Goal: Information Seeking & Learning: Understand process/instructions

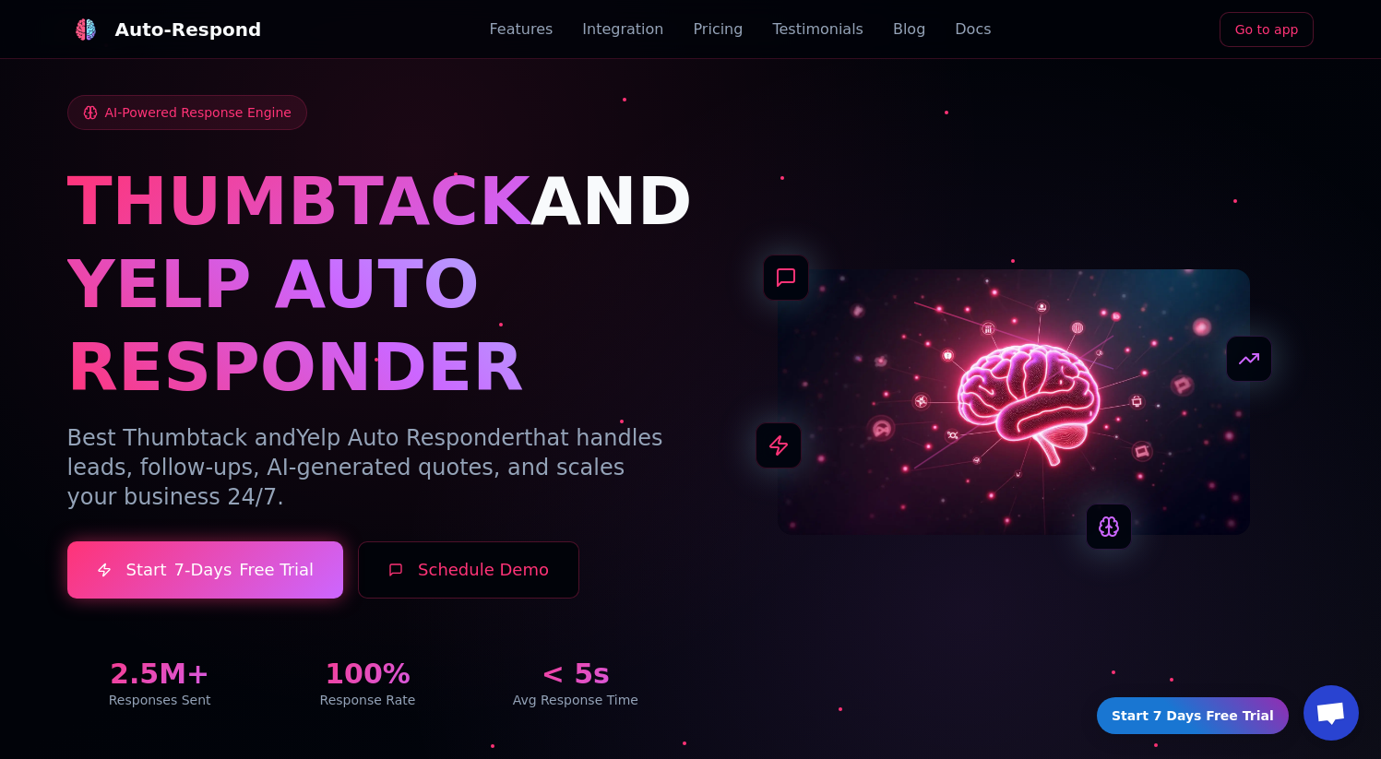
click at [906, 26] on div "Features Integration Pricing Testimonials Blog Docs" at bounding box center [741, 29] width 502 height 22
click at [893, 37] on link "Blog" at bounding box center [909, 29] width 32 height 22
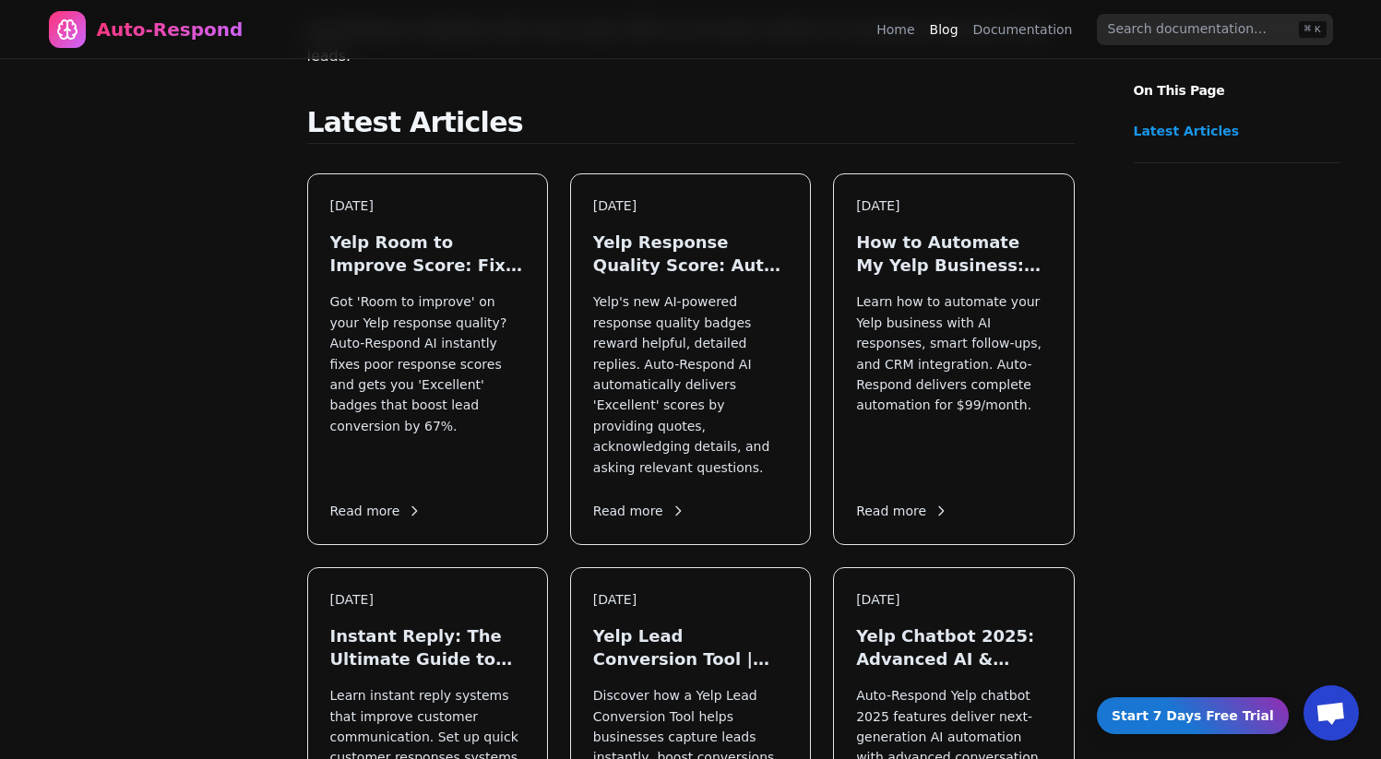
scroll to position [260, 0]
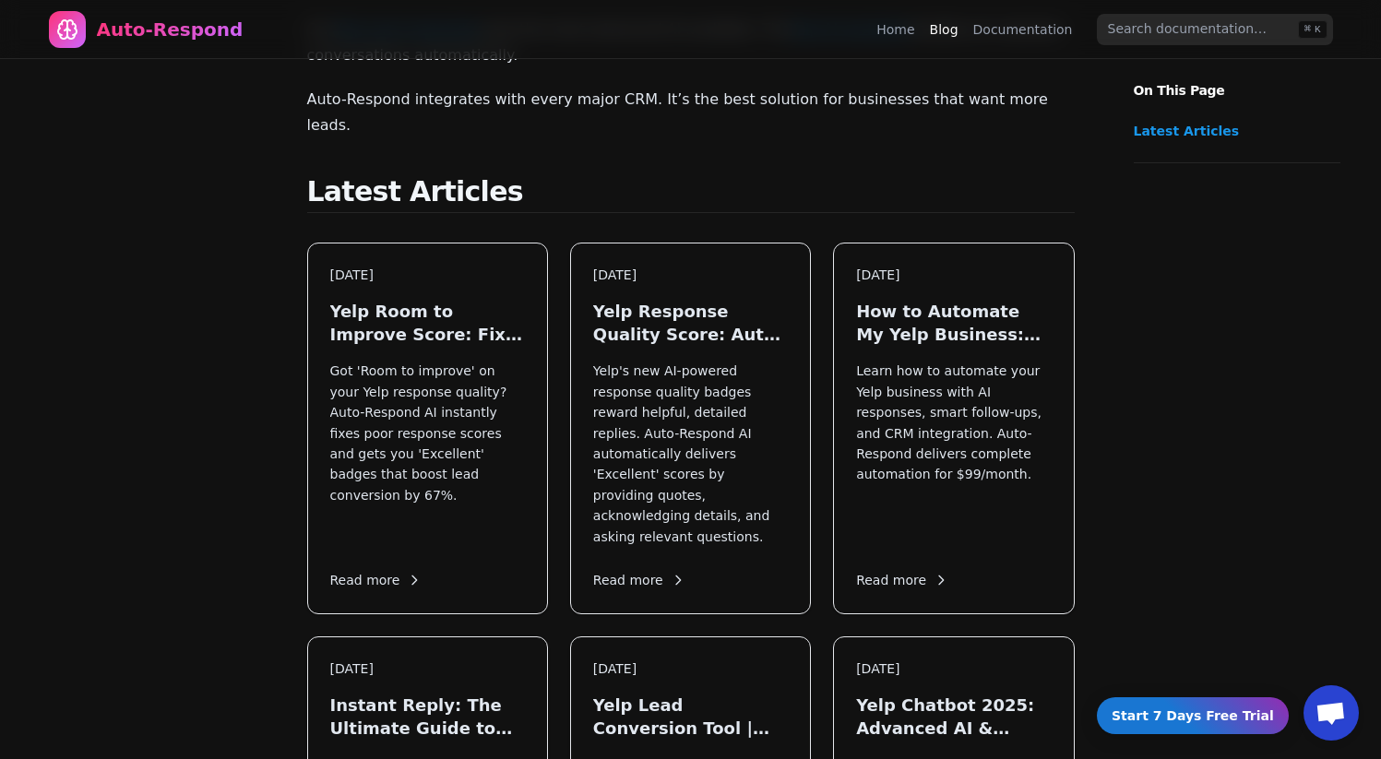
click at [1021, 21] on link "Documentation" at bounding box center [1023, 29] width 100 height 18
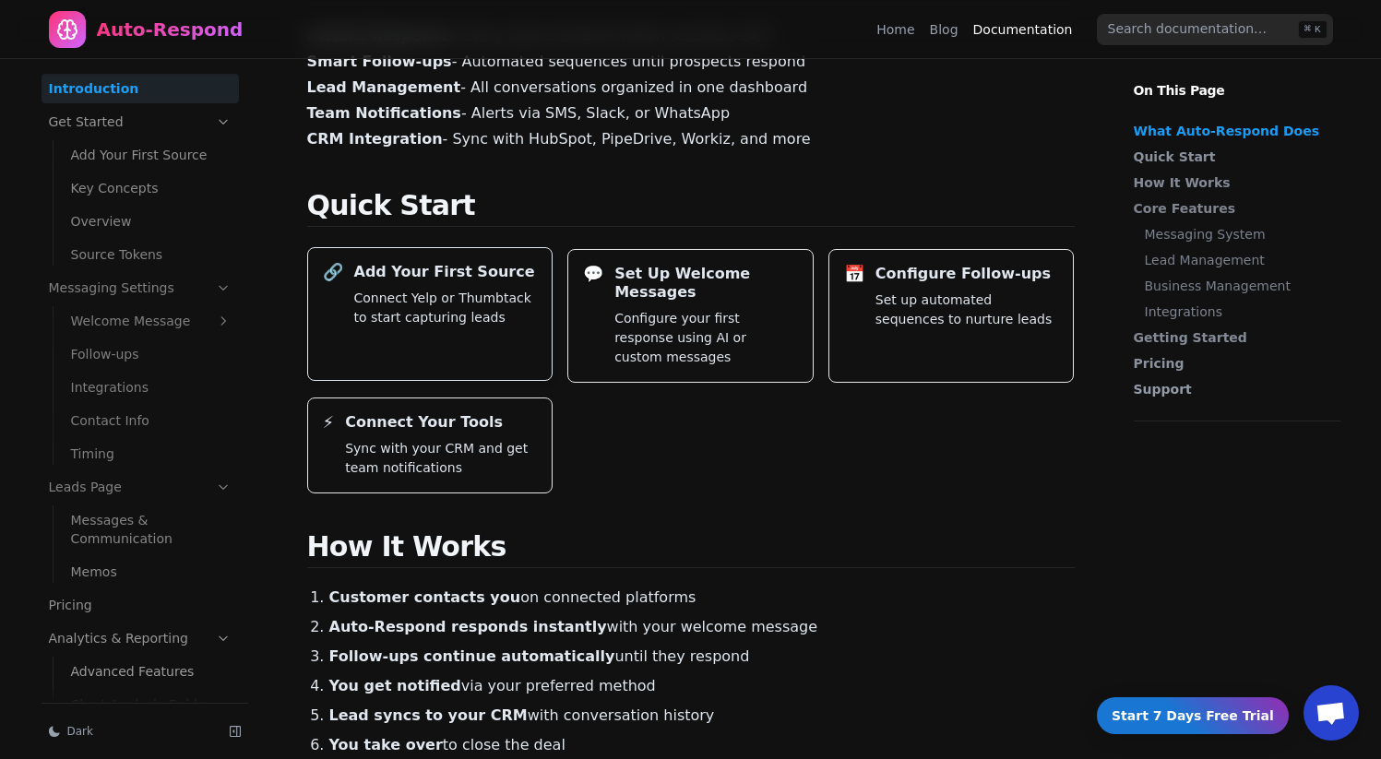
scroll to position [290, 0]
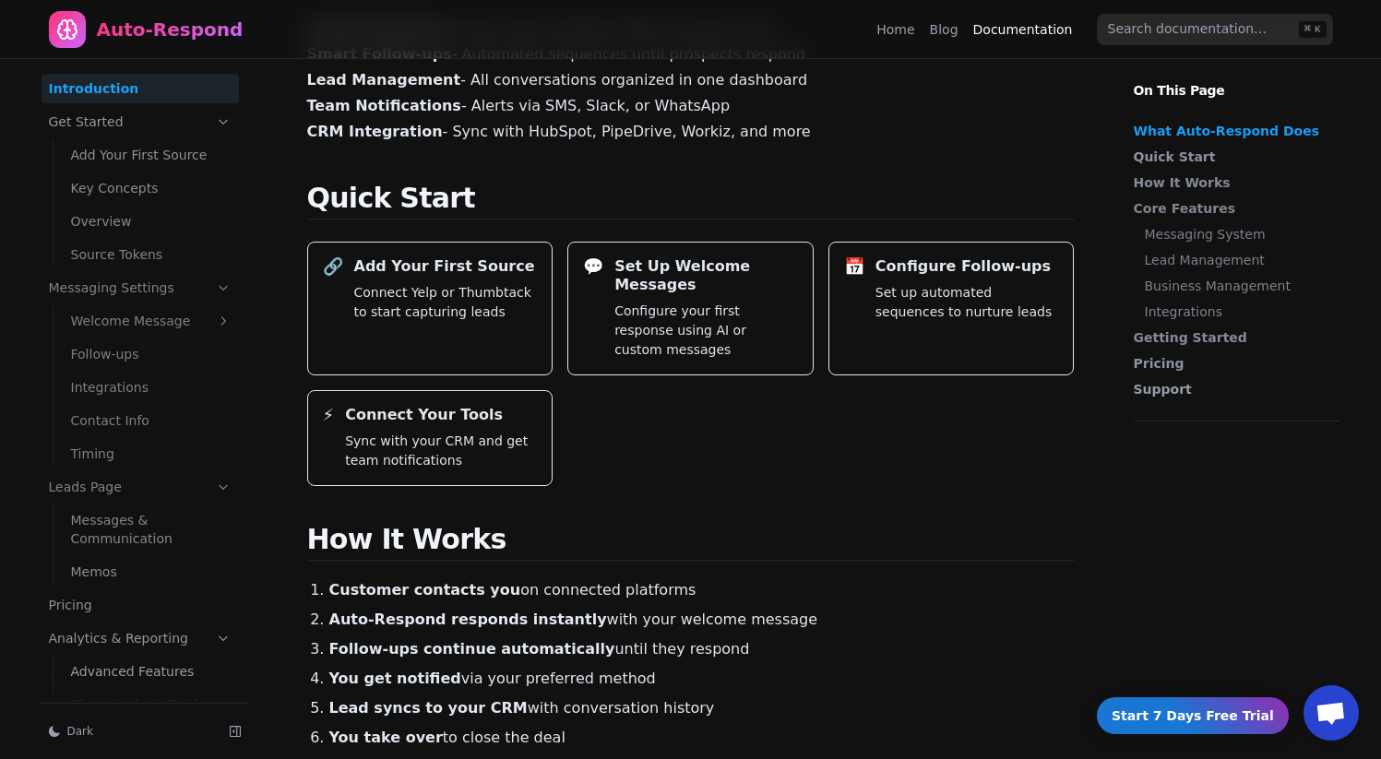
click at [169, 158] on link "Add Your First Source" at bounding box center [151, 155] width 175 height 30
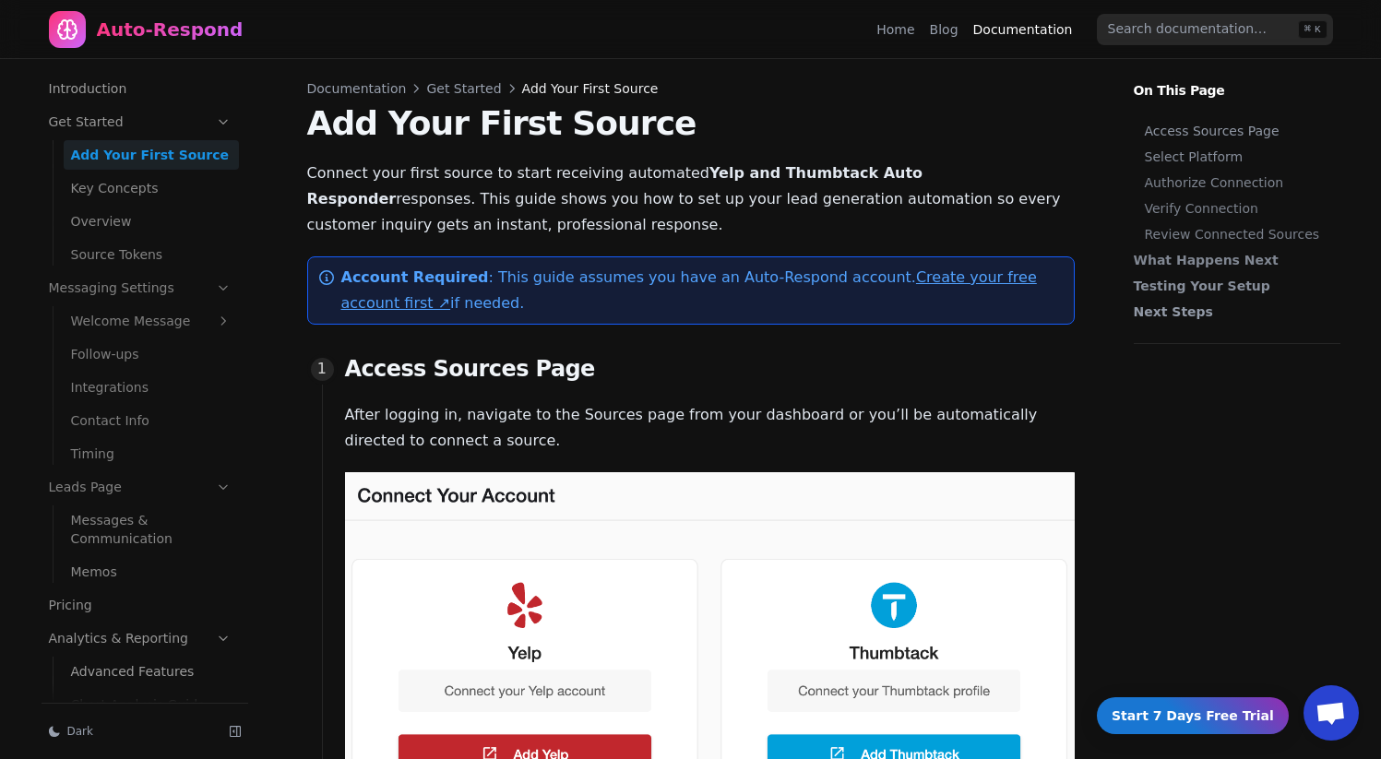
click at [904, 277] on link "Create your free account first ↗" at bounding box center [688, 289] width 695 height 43
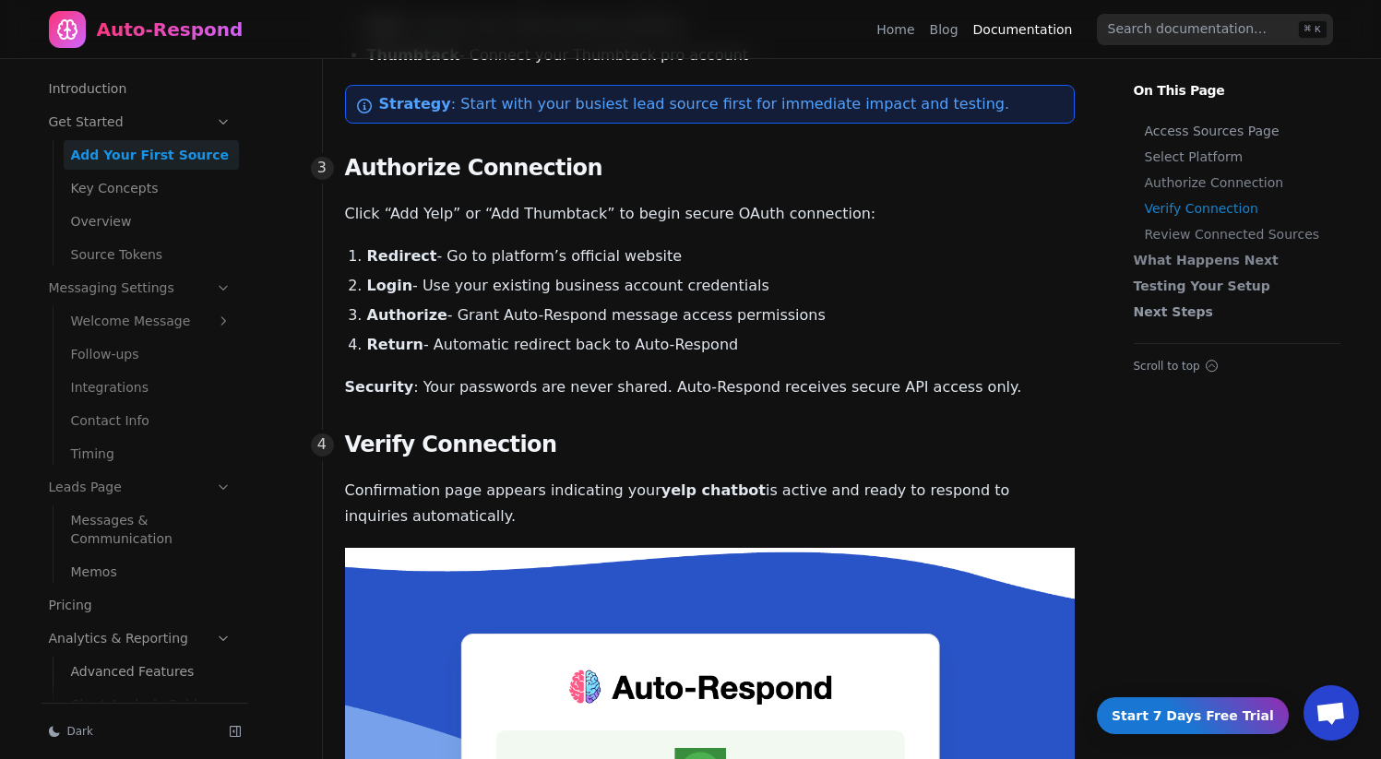
scroll to position [849, 0]
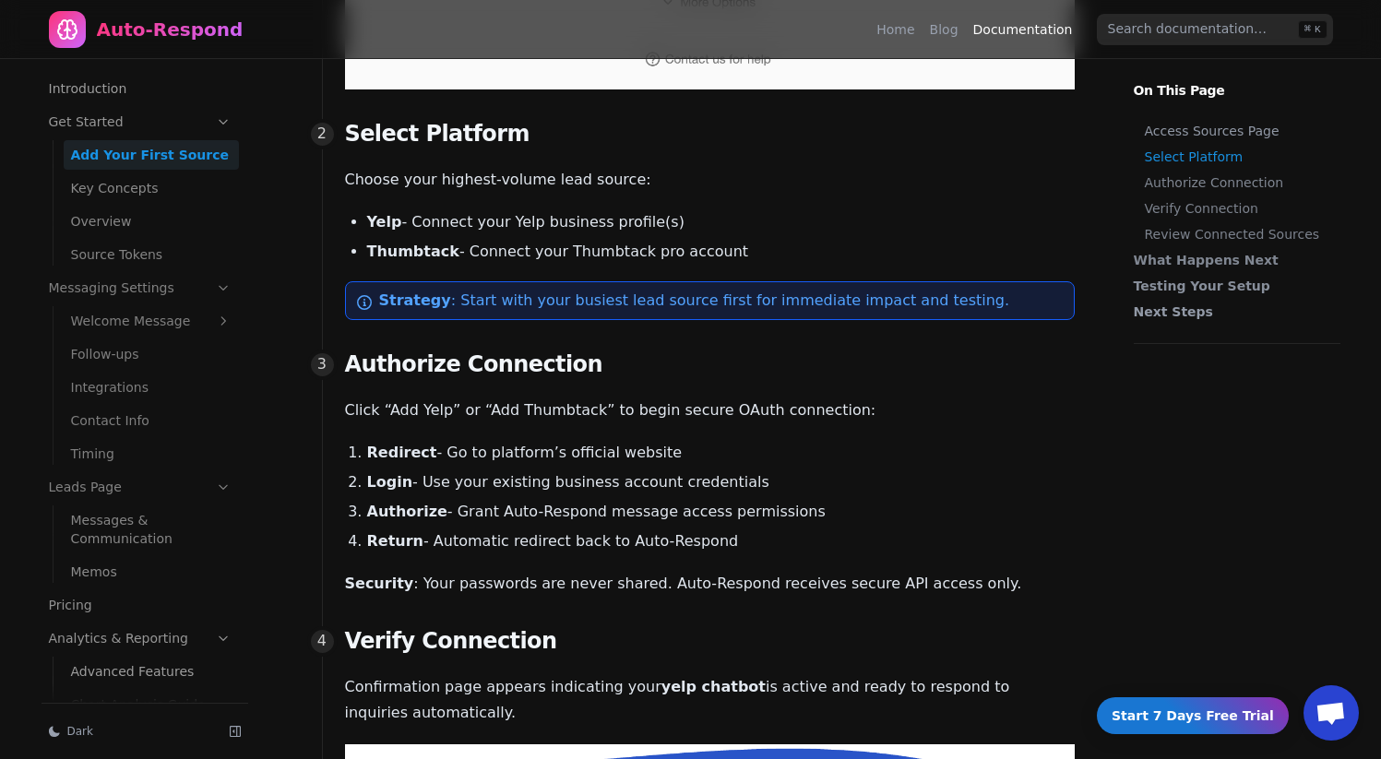
click at [155, 202] on link "Key Concepts" at bounding box center [151, 188] width 175 height 30
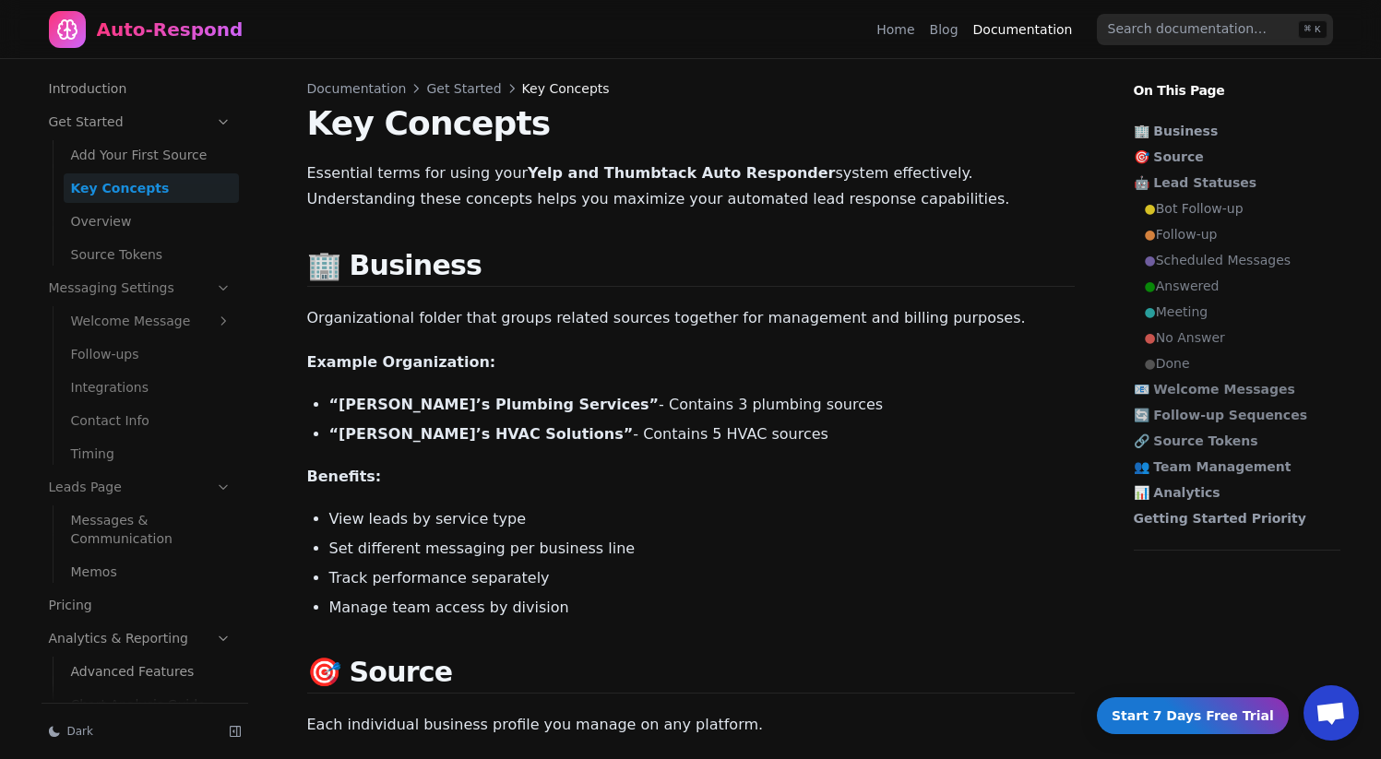
click at [151, 203] on ul "Add Your First Source Key Concepts Overview Source Tokens" at bounding box center [146, 203] width 186 height 133
click at [141, 217] on link "Overview" at bounding box center [151, 222] width 175 height 30
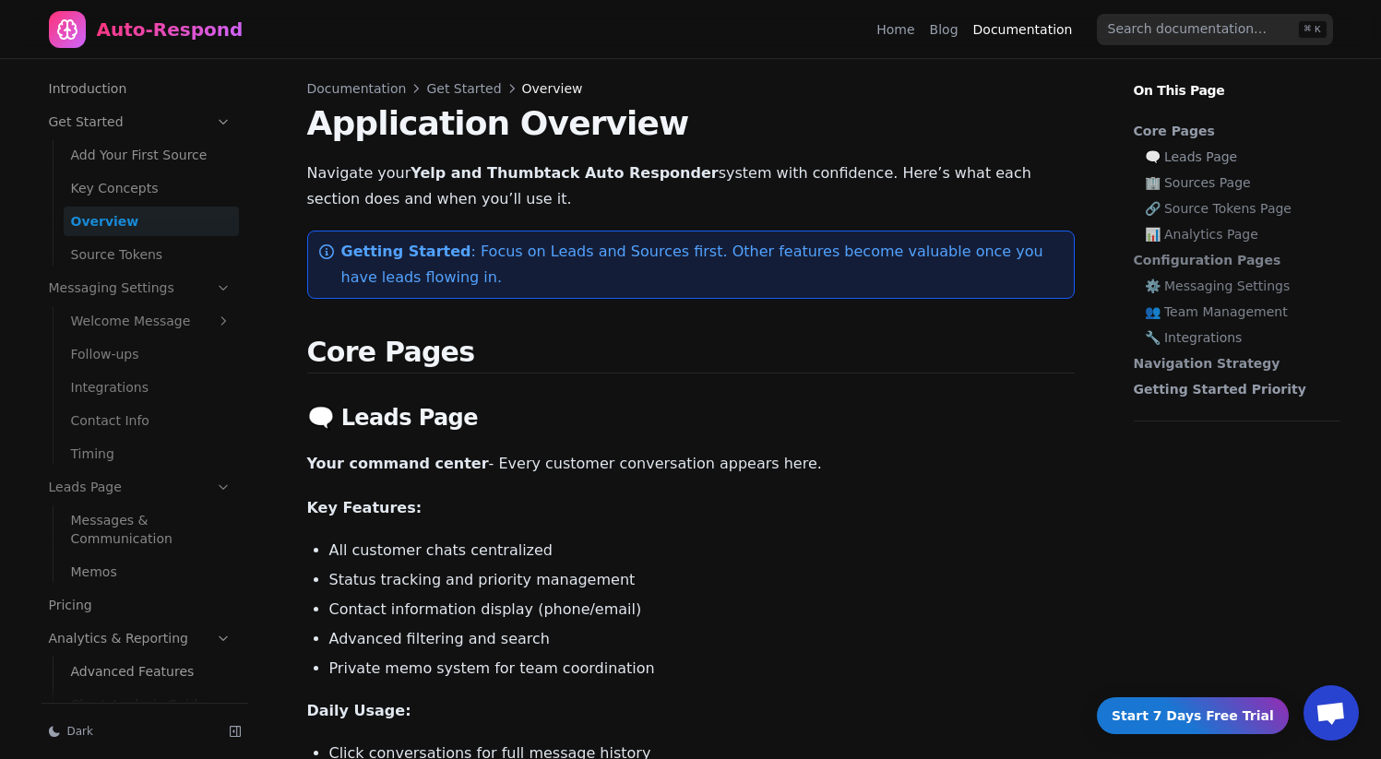
click at [141, 225] on link "Overview" at bounding box center [151, 222] width 175 height 30
click at [134, 255] on link "Source Tokens" at bounding box center [151, 255] width 175 height 30
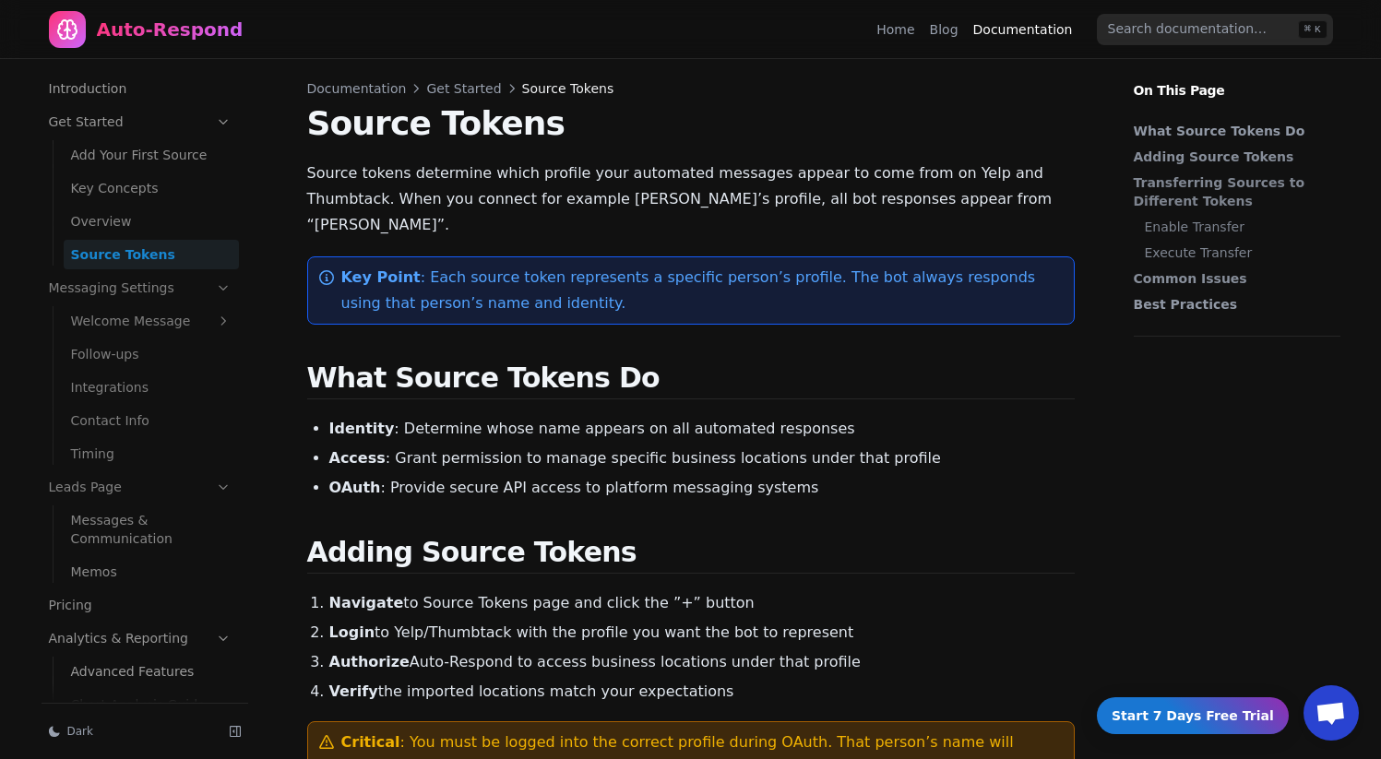
click at [923, 30] on div "Home Blog Documentation" at bounding box center [978, 30] width 205 height 30
click at [908, 35] on link "Home" at bounding box center [895, 29] width 38 height 18
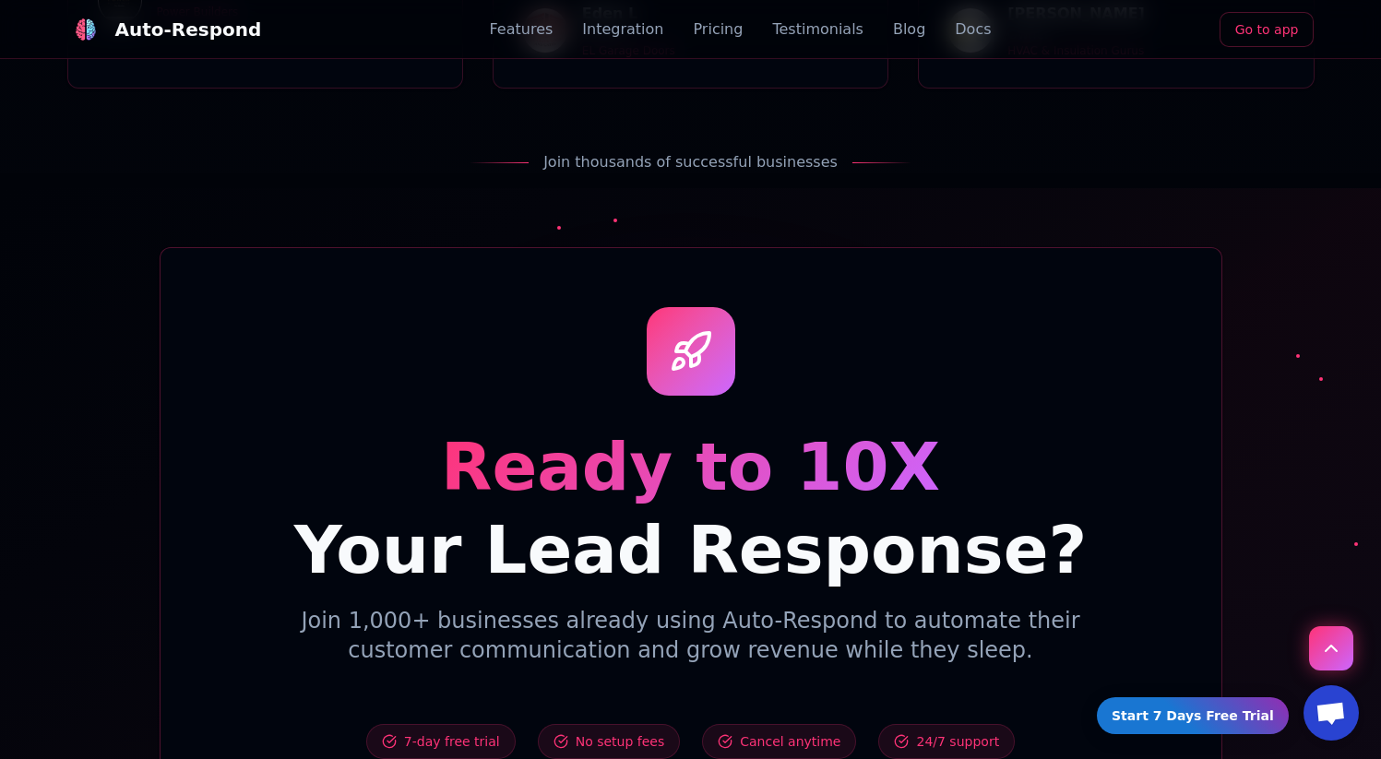
scroll to position [6108, 0]
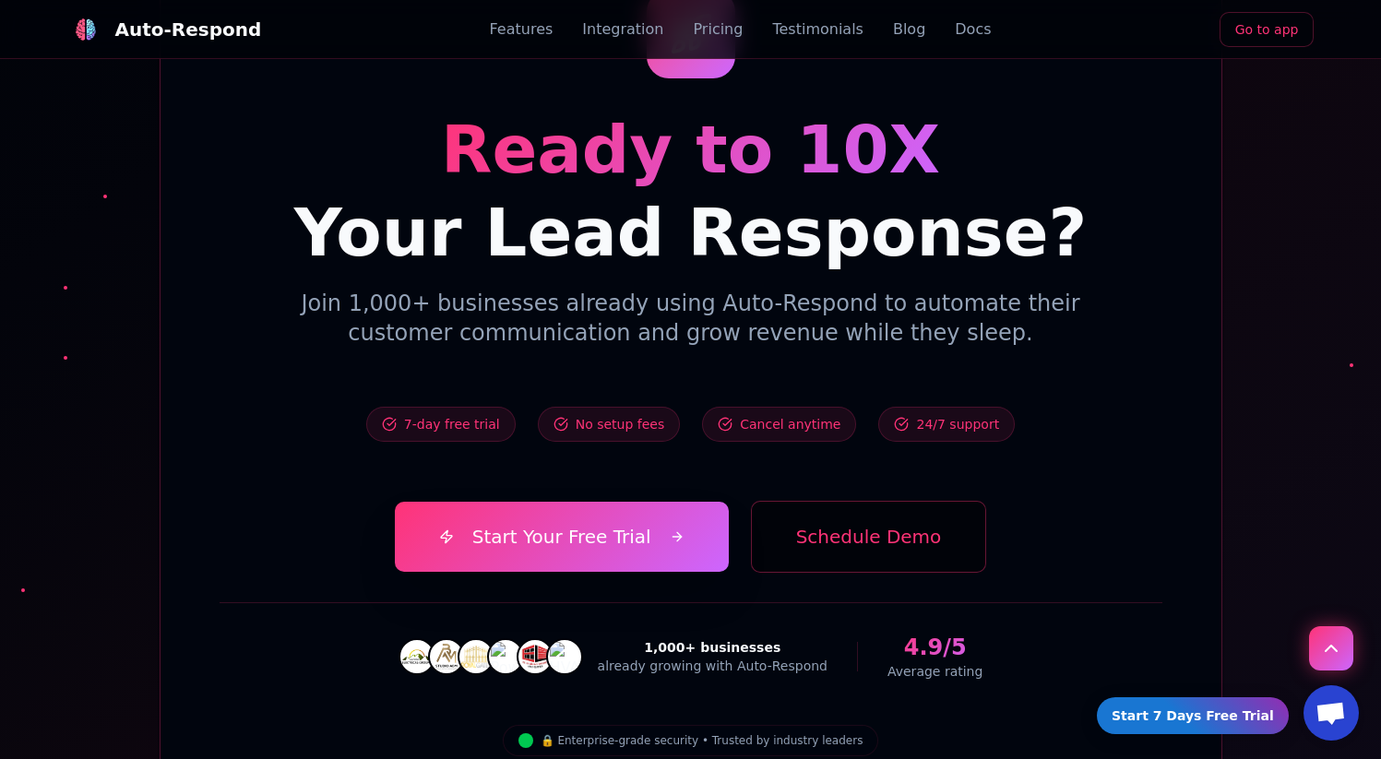
scroll to position [6027, 0]
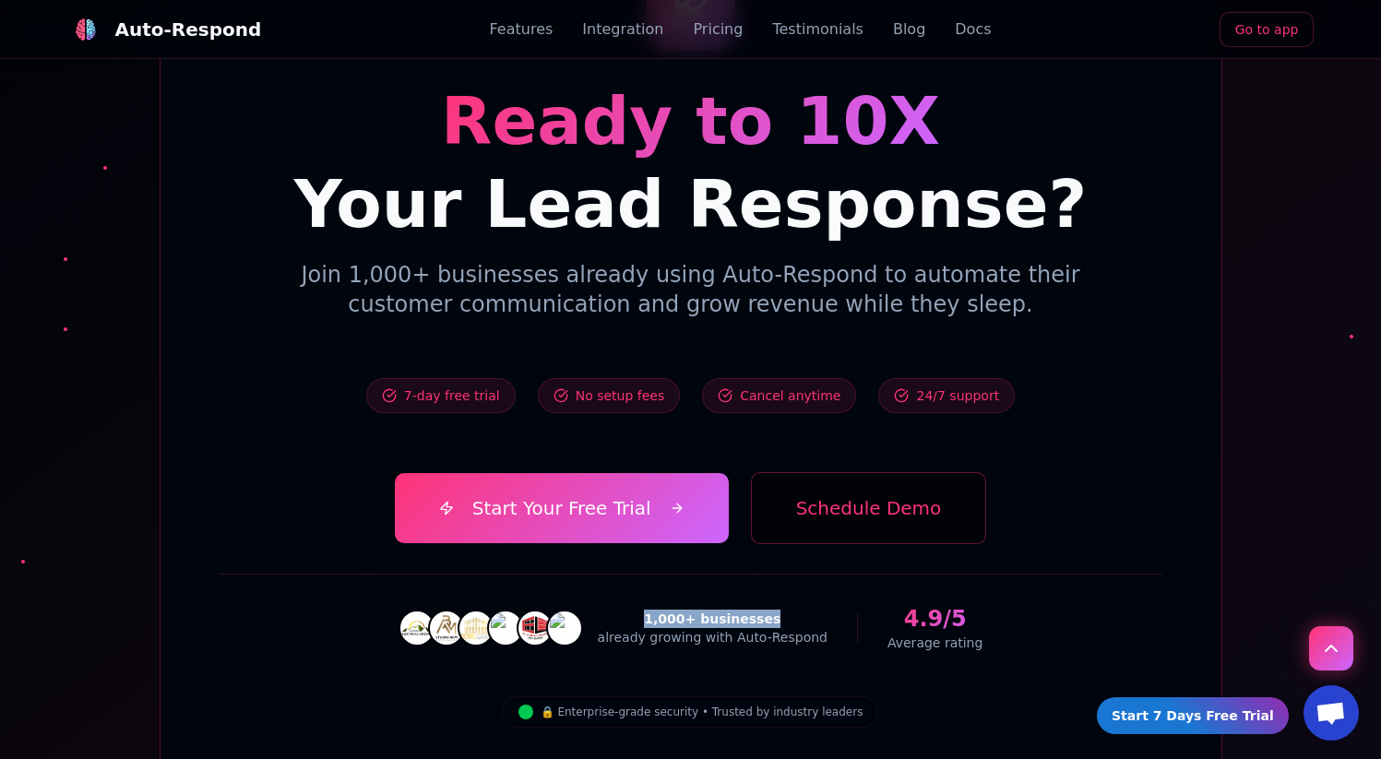
drag, startPoint x: 781, startPoint y: 492, endPoint x: 656, endPoint y: 488, distance: 125.5
click at [656, 610] on div "1,000+ businesses" at bounding box center [713, 619] width 230 height 18
copy div "1,000+ businesses"
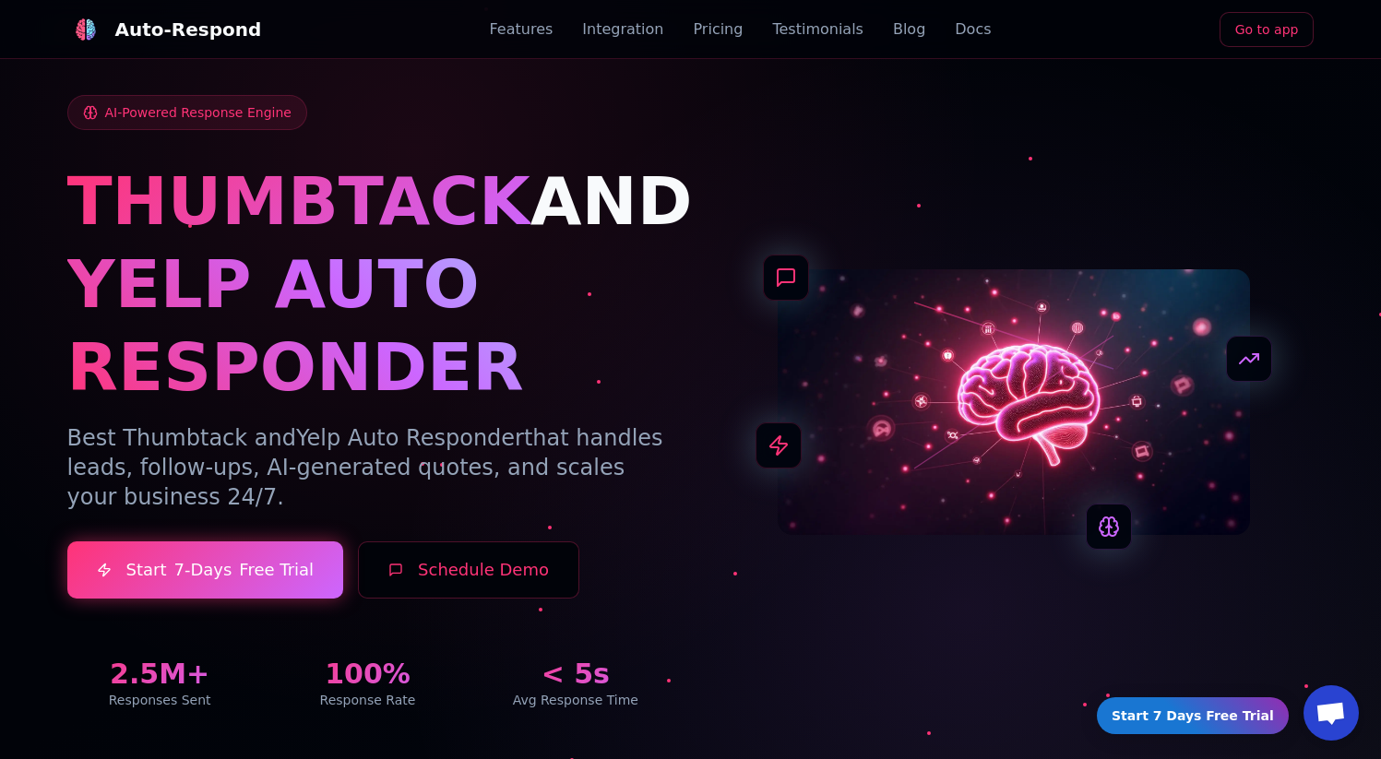
click at [955, 29] on link "Docs" at bounding box center [973, 29] width 36 height 22
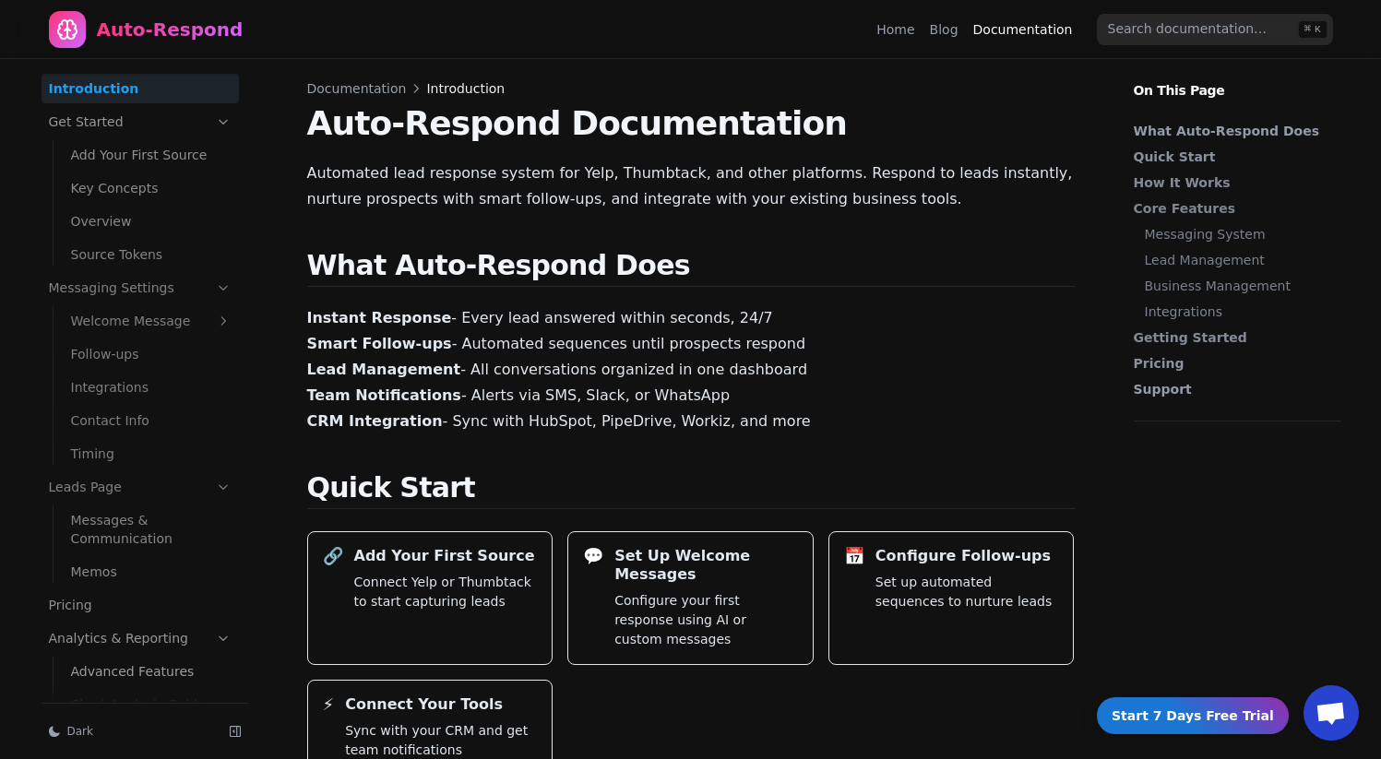
click at [134, 469] on ul "Introduction Get Started Add Your First Source Key Concepts Overview Source Tok…" at bounding box center [140, 463] width 197 height 778
click at [134, 460] on link "Timing" at bounding box center [151, 454] width 175 height 30
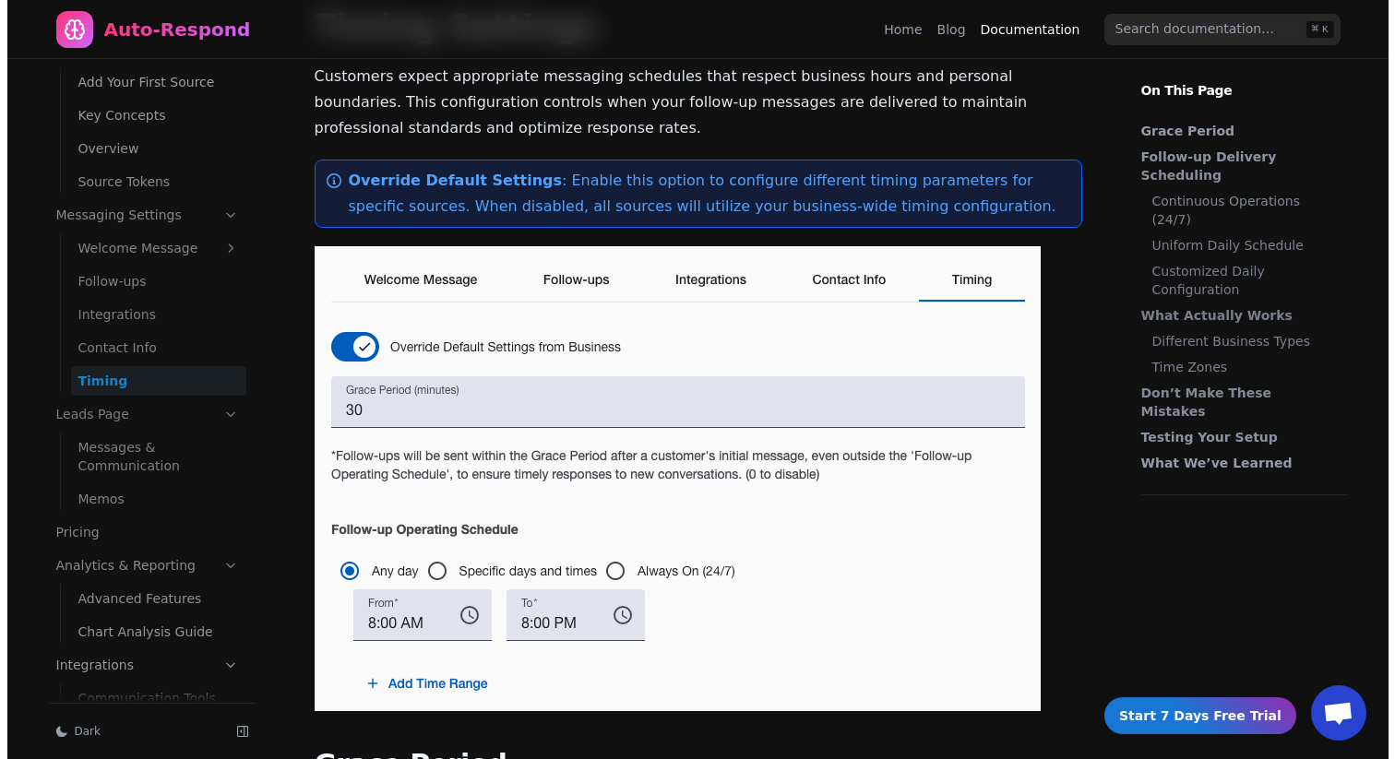
scroll to position [101, 0]
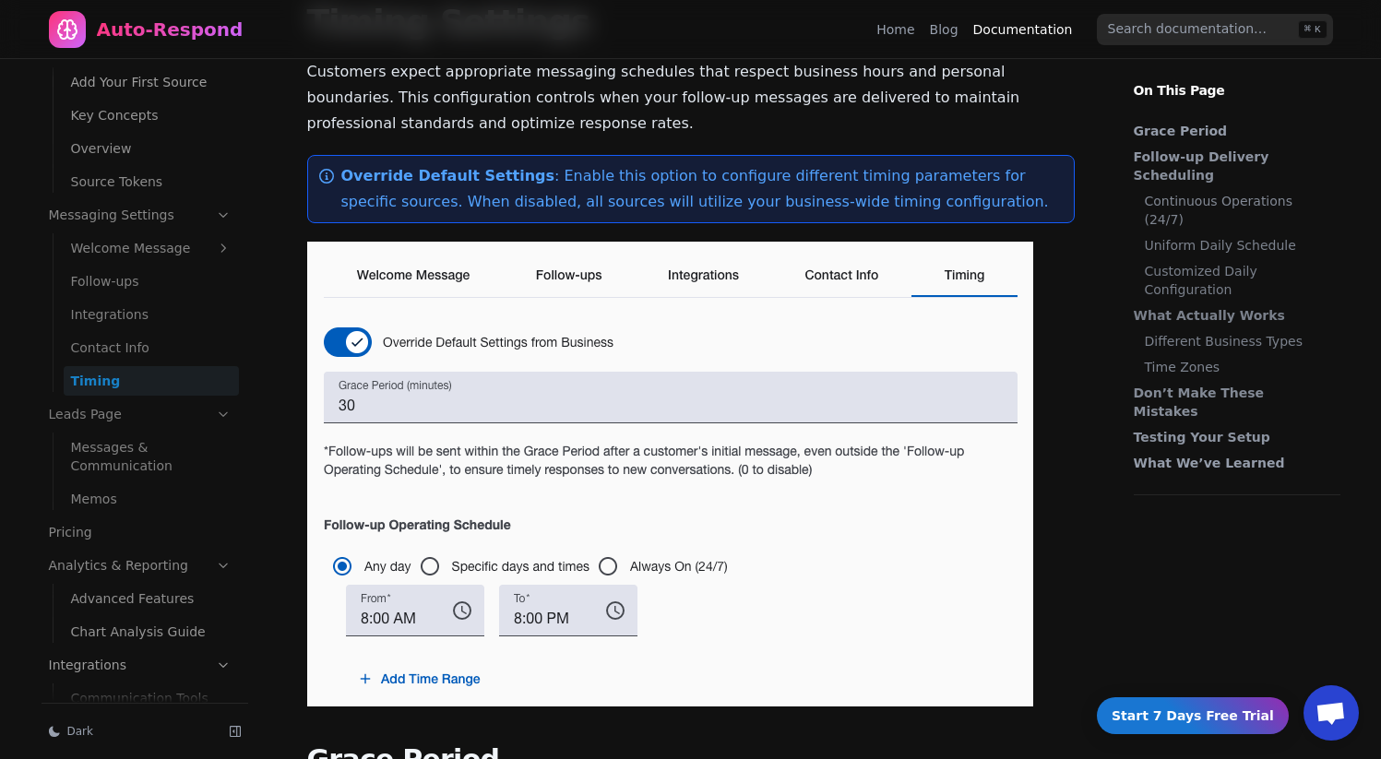
click at [784, 414] on img at bounding box center [670, 474] width 726 height 465
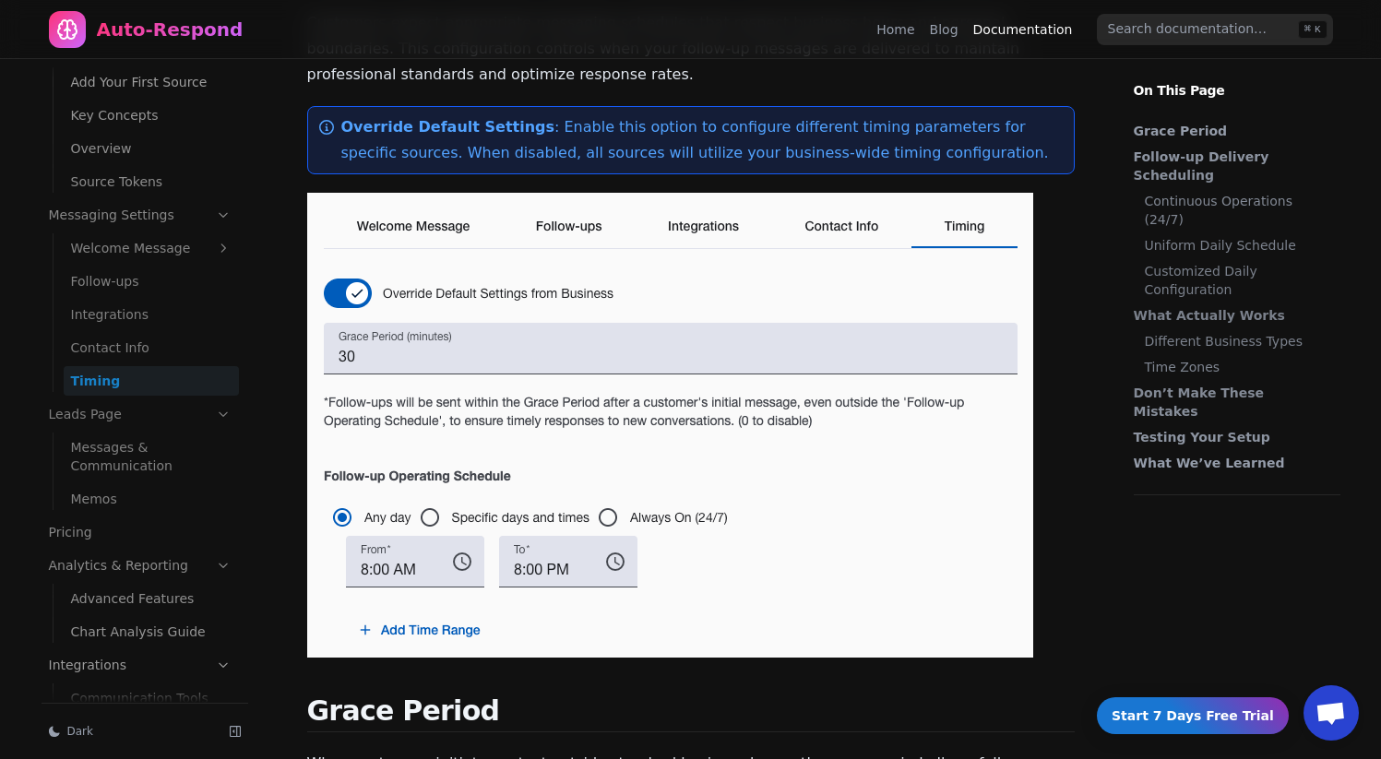
scroll to position [167, 0]
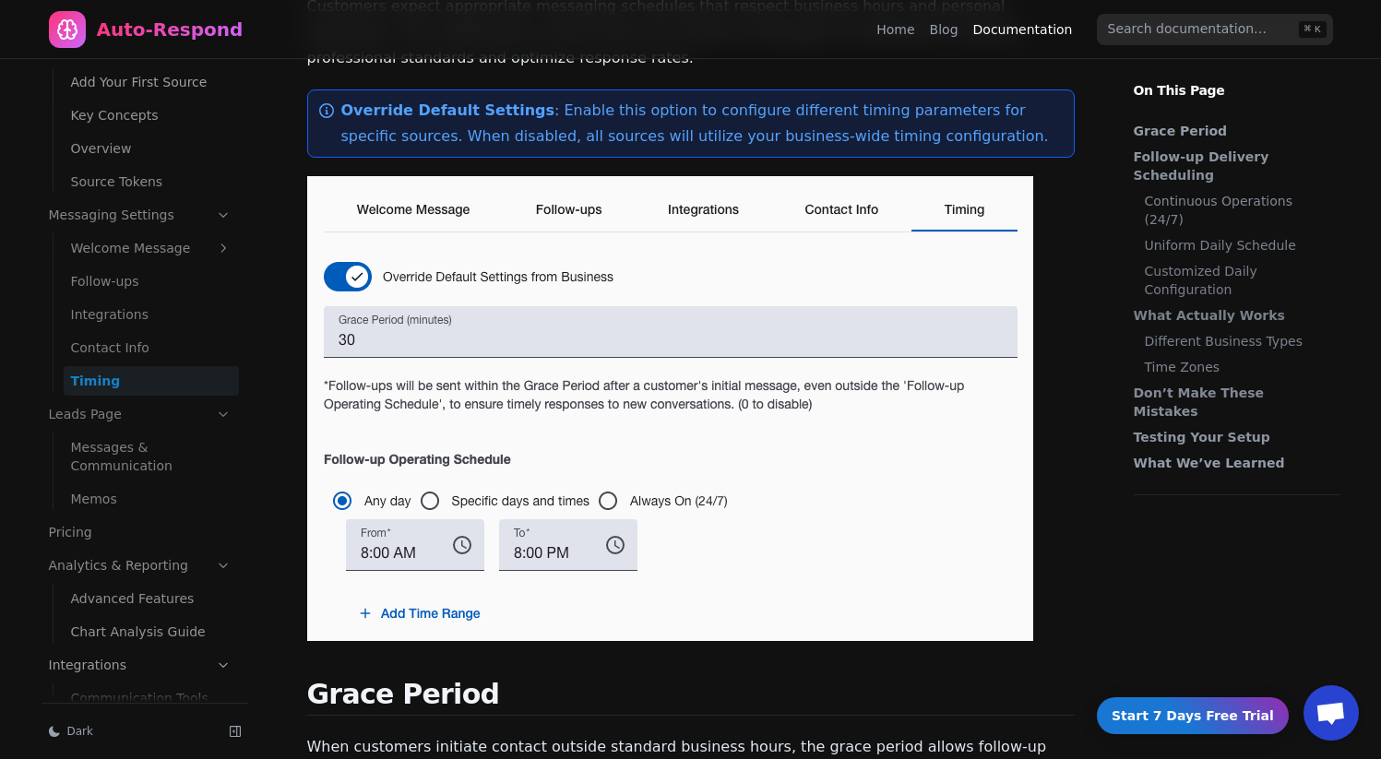
click at [92, 343] on link "Contact Info" at bounding box center [151, 348] width 175 height 30
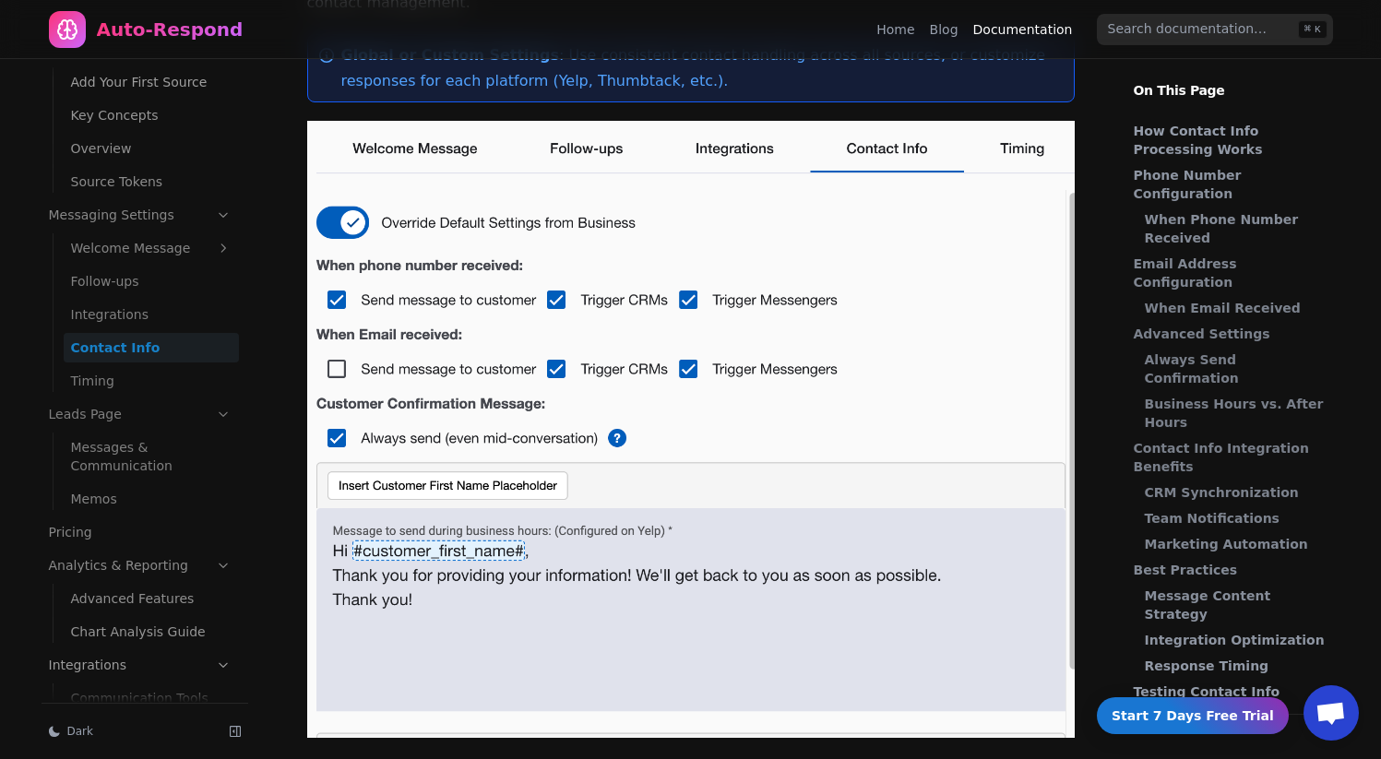
scroll to position [237, 0]
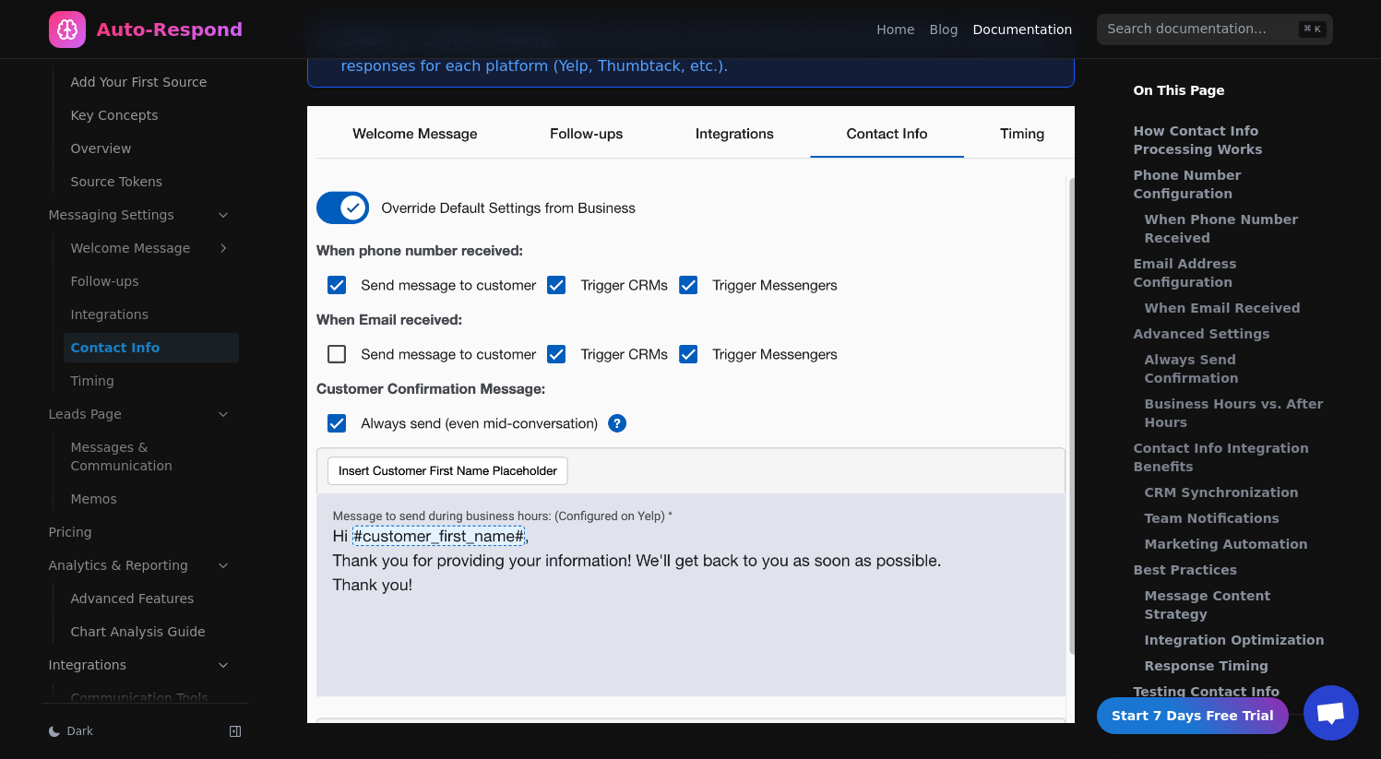
click at [163, 315] on link "Integrations" at bounding box center [151, 315] width 175 height 30
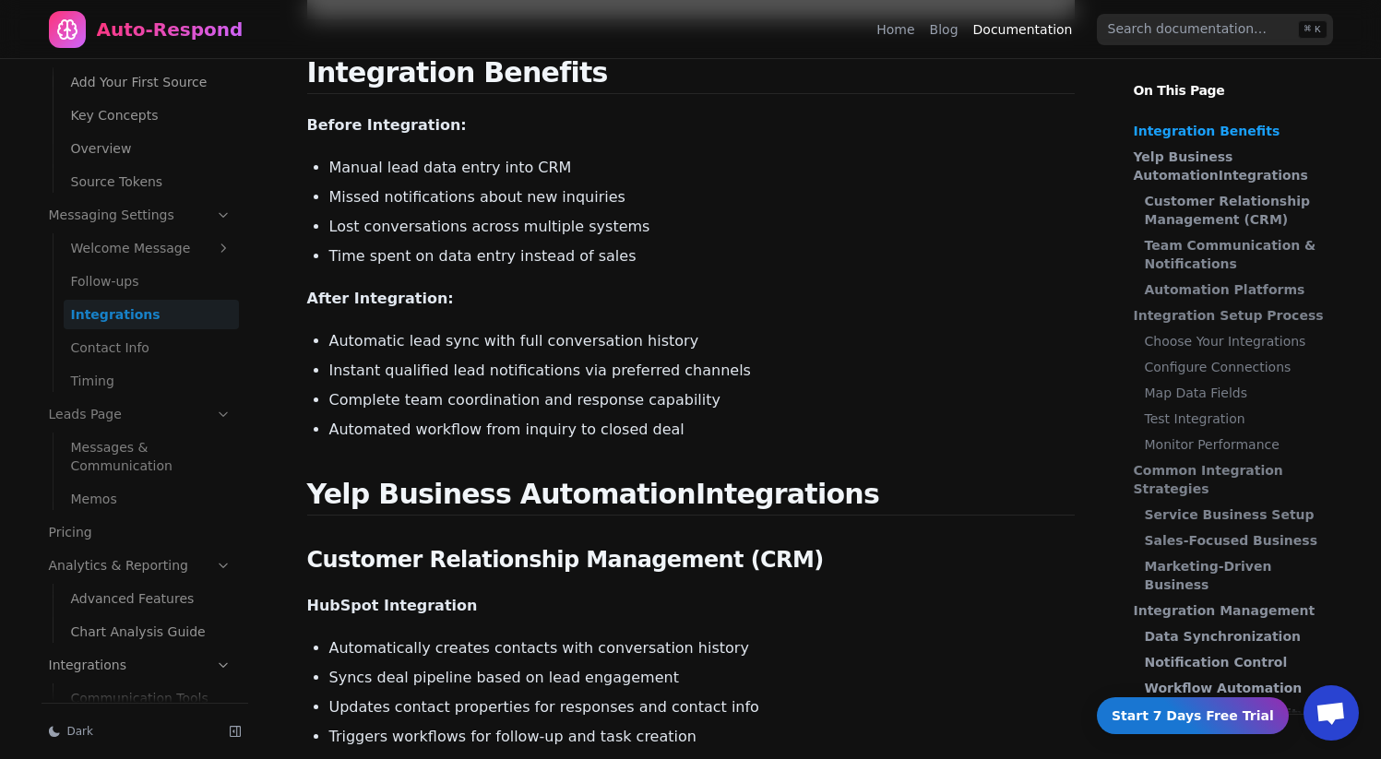
scroll to position [1017, 0]
click at [121, 333] on link "Contact Info" at bounding box center [151, 348] width 175 height 30
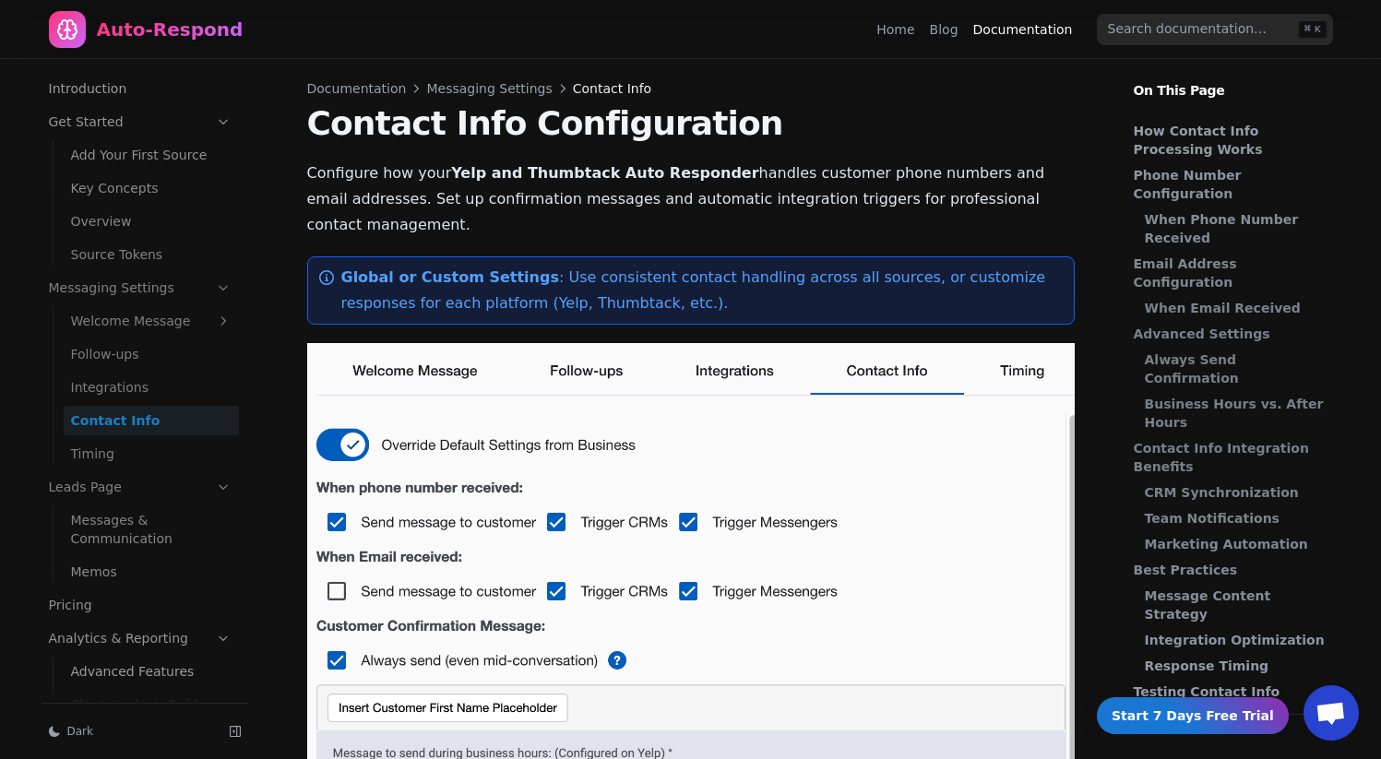
scroll to position [73, 0]
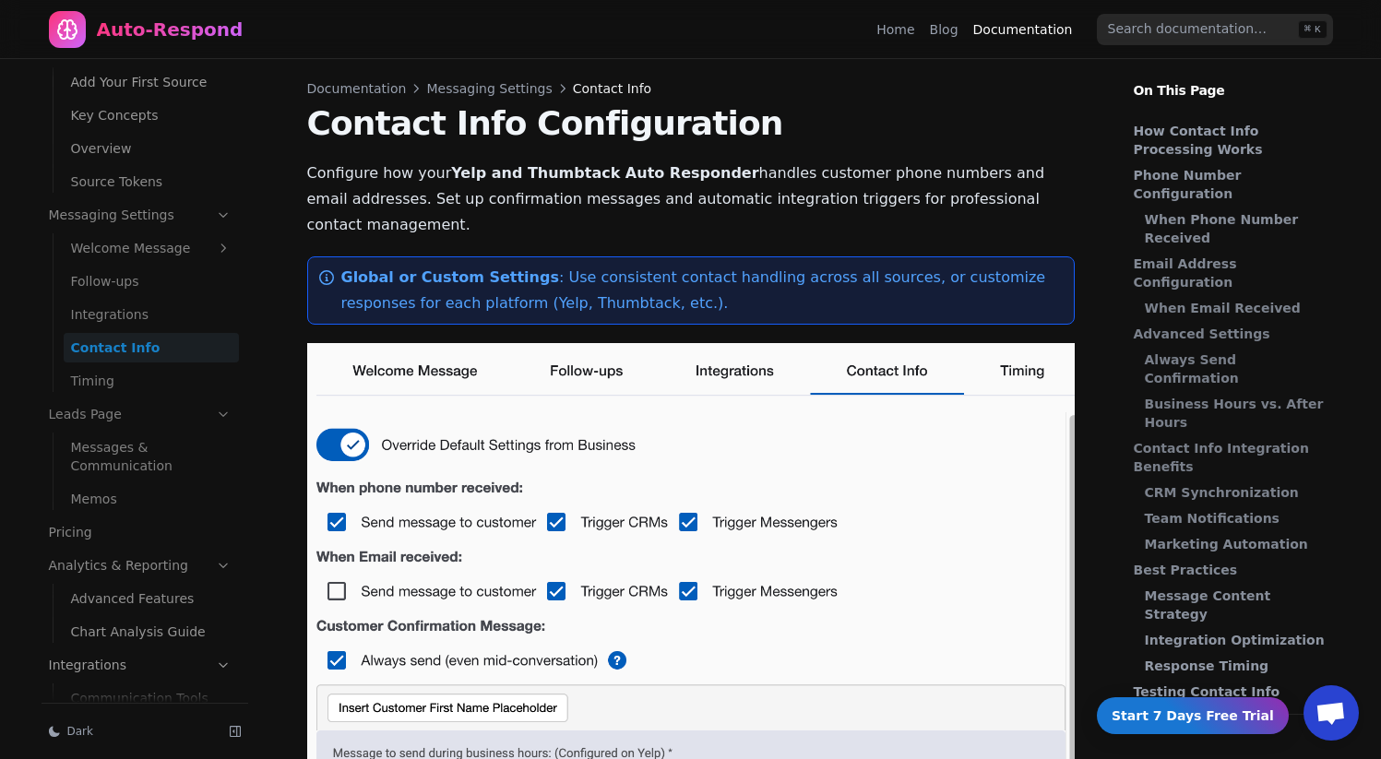
click at [104, 363] on ul "Welcome Message Delay Predefined Messages AI Assistant Follow-ups Integrations …" at bounding box center [146, 313] width 186 height 166
click at [93, 380] on link "Timing" at bounding box center [151, 381] width 175 height 30
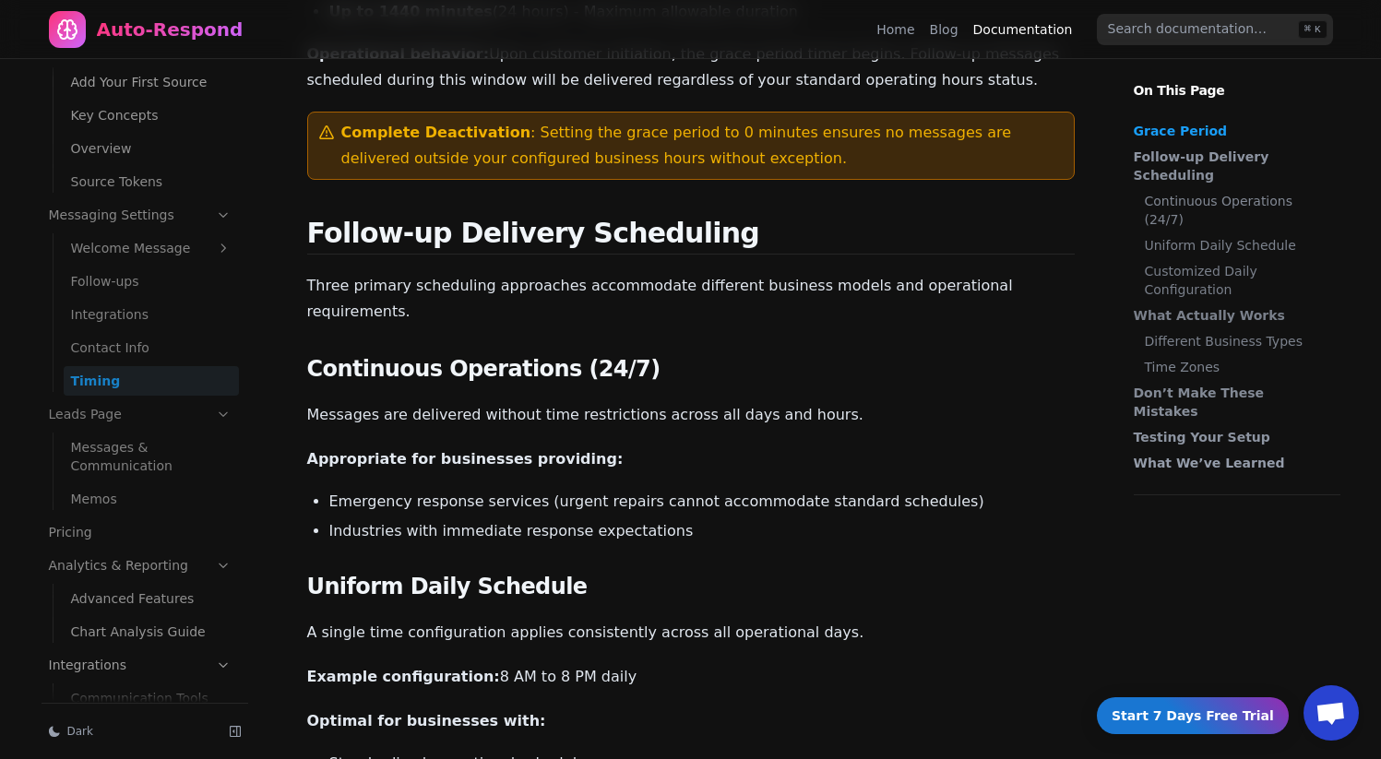
scroll to position [1163, 0]
